Goal: Information Seeking & Learning: Learn about a topic

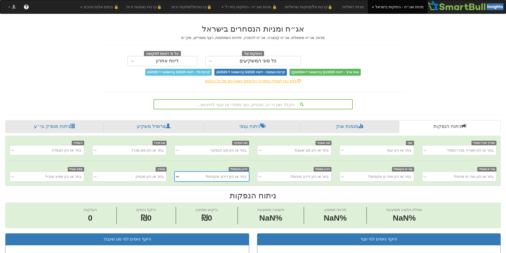
scroll to position [0, 4]
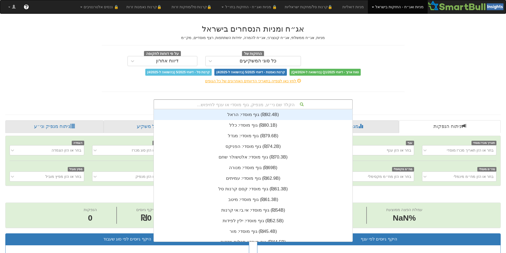
click at [264, 102] on div "הקלד שם ני״ע, מנפיק, גוף מוסדי או ענף לחיפוש..." at bounding box center [253, 104] width 198 height 9
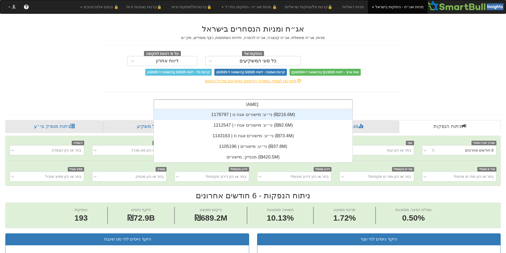
scroll to position [0, 0]
type input "מישורים"
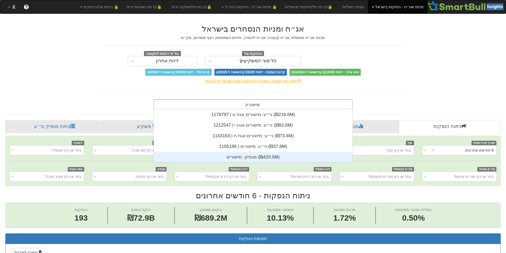
click at [265, 158] on div "מנפיק: ‏מישורים ‎(₪420.5M)‎" at bounding box center [253, 157] width 199 height 11
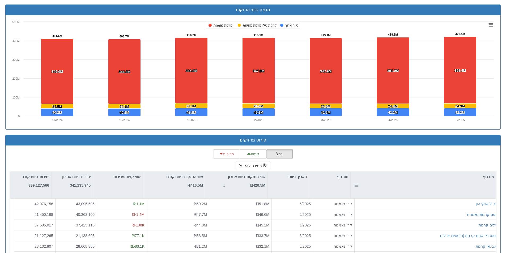
scroll to position [630, 0]
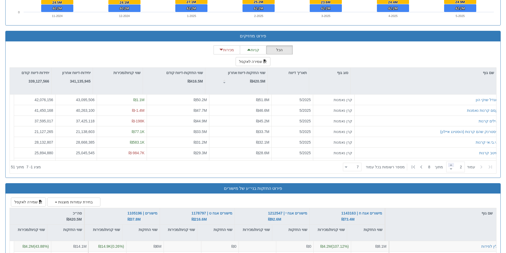
click at [451, 165] on span at bounding box center [451, 165] width 6 height 4
click at [450, 163] on span at bounding box center [451, 165] width 6 height 4
click at [451, 170] on span at bounding box center [451, 169] width 6 height 4
click at [449, 168] on span at bounding box center [451, 169] width 6 height 4
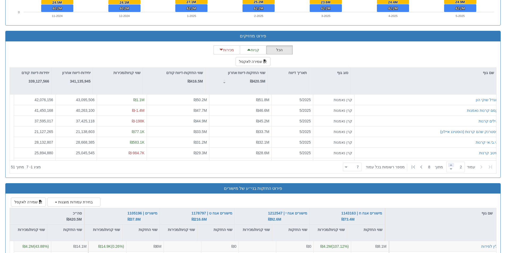
click at [449, 164] on span at bounding box center [451, 165] width 6 height 4
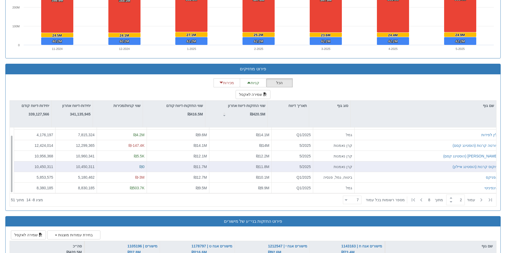
scroll to position [596, 0]
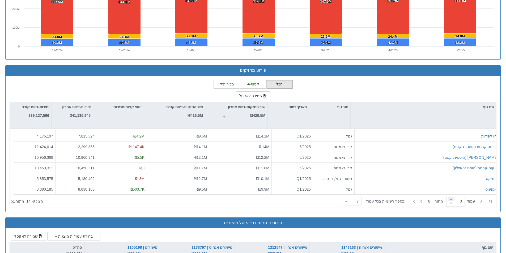
click at [449, 199] on span at bounding box center [451, 199] width 6 height 4
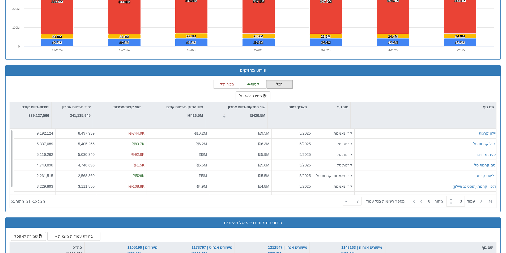
scroll to position [0, 0]
click at [450, 202] on span at bounding box center [451, 203] width 6 height 4
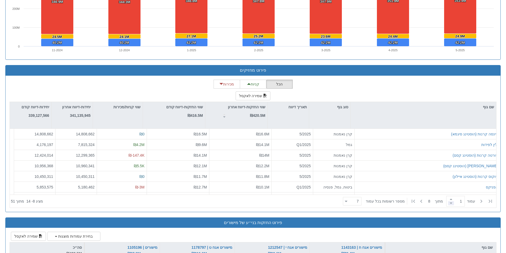
click at [450, 202] on span at bounding box center [451, 203] width 6 height 4
type input "1"
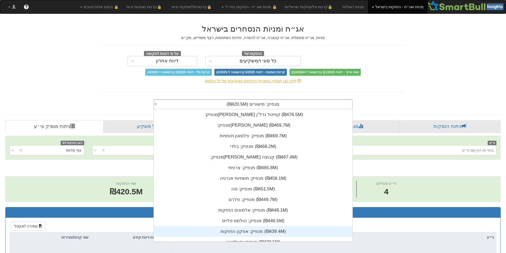
scroll to position [19150, 0]
